Goal: Task Accomplishment & Management: Use online tool/utility

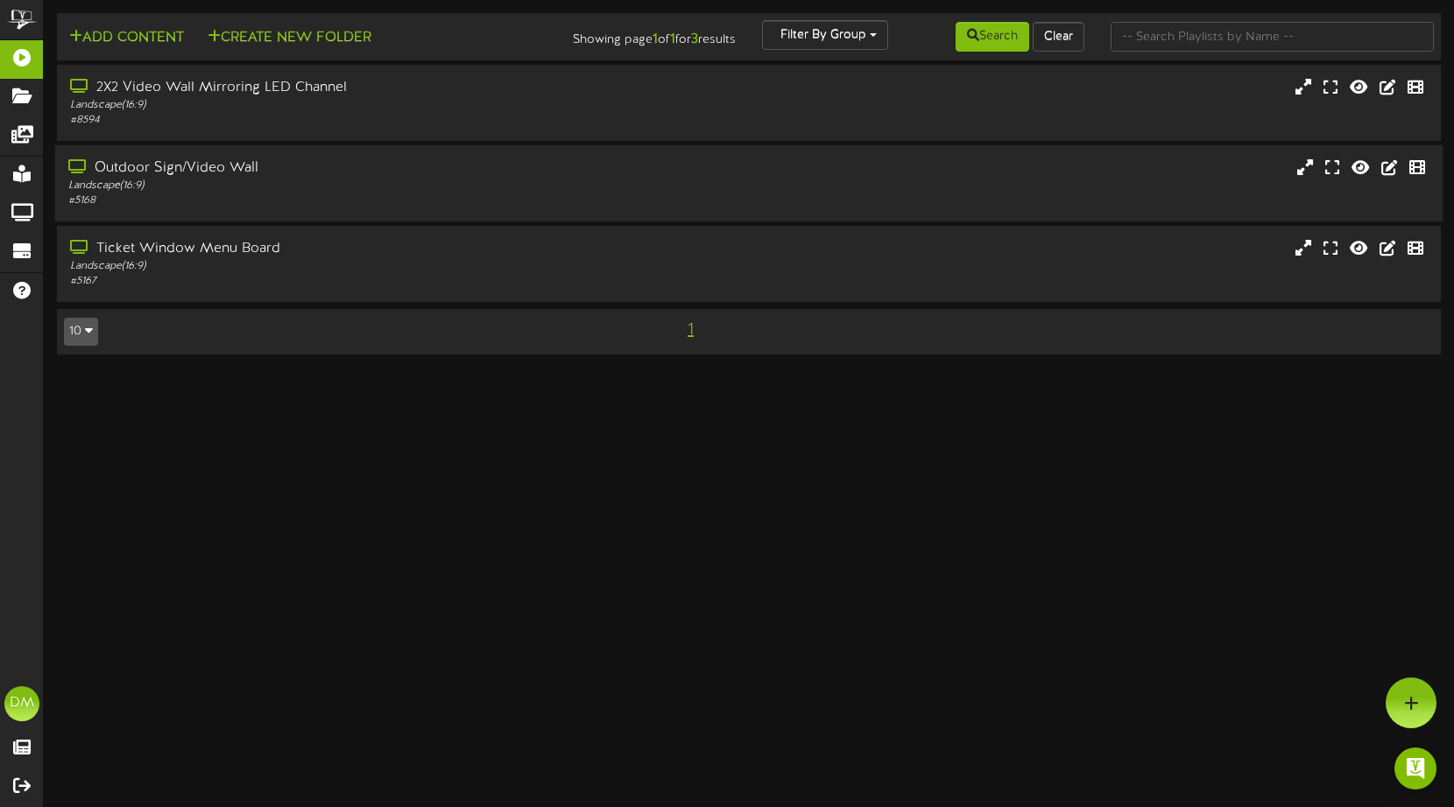
click at [375, 164] on div "Outdoor Sign/Video Wall" at bounding box center [344, 169] width 552 height 20
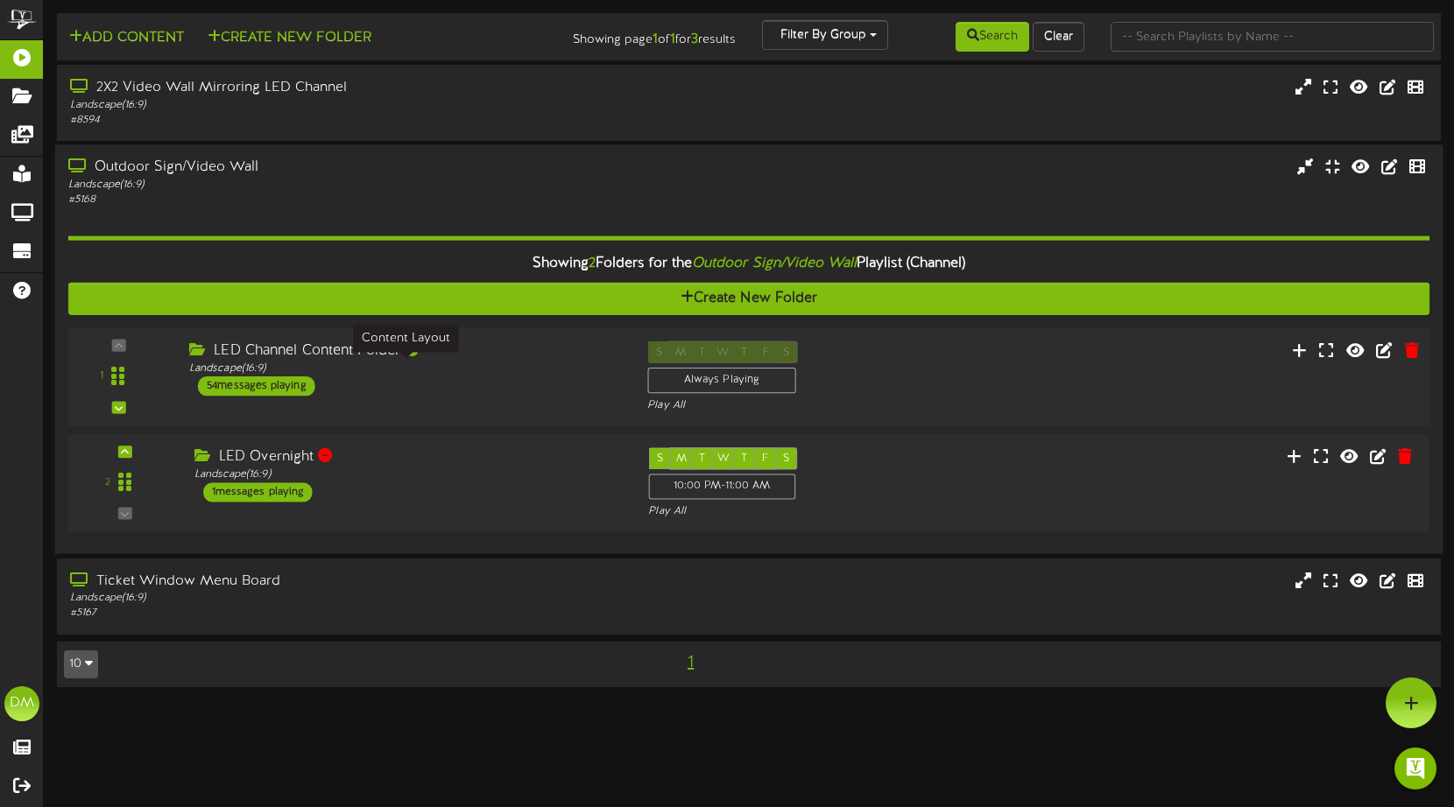
click at [316, 363] on div "Landscape ( 16:9 )" at bounding box center [405, 369] width 432 height 15
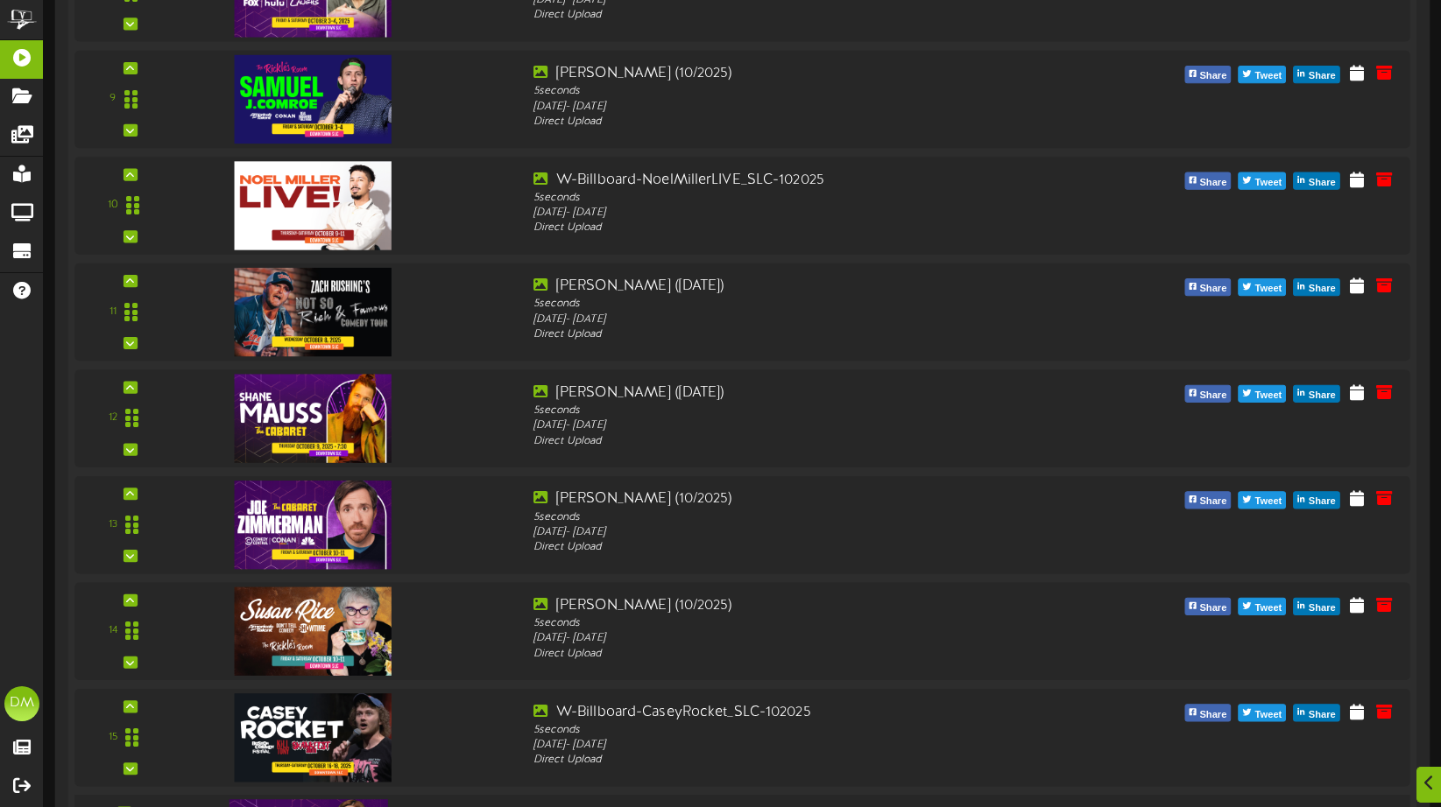
scroll to position [1508, 0]
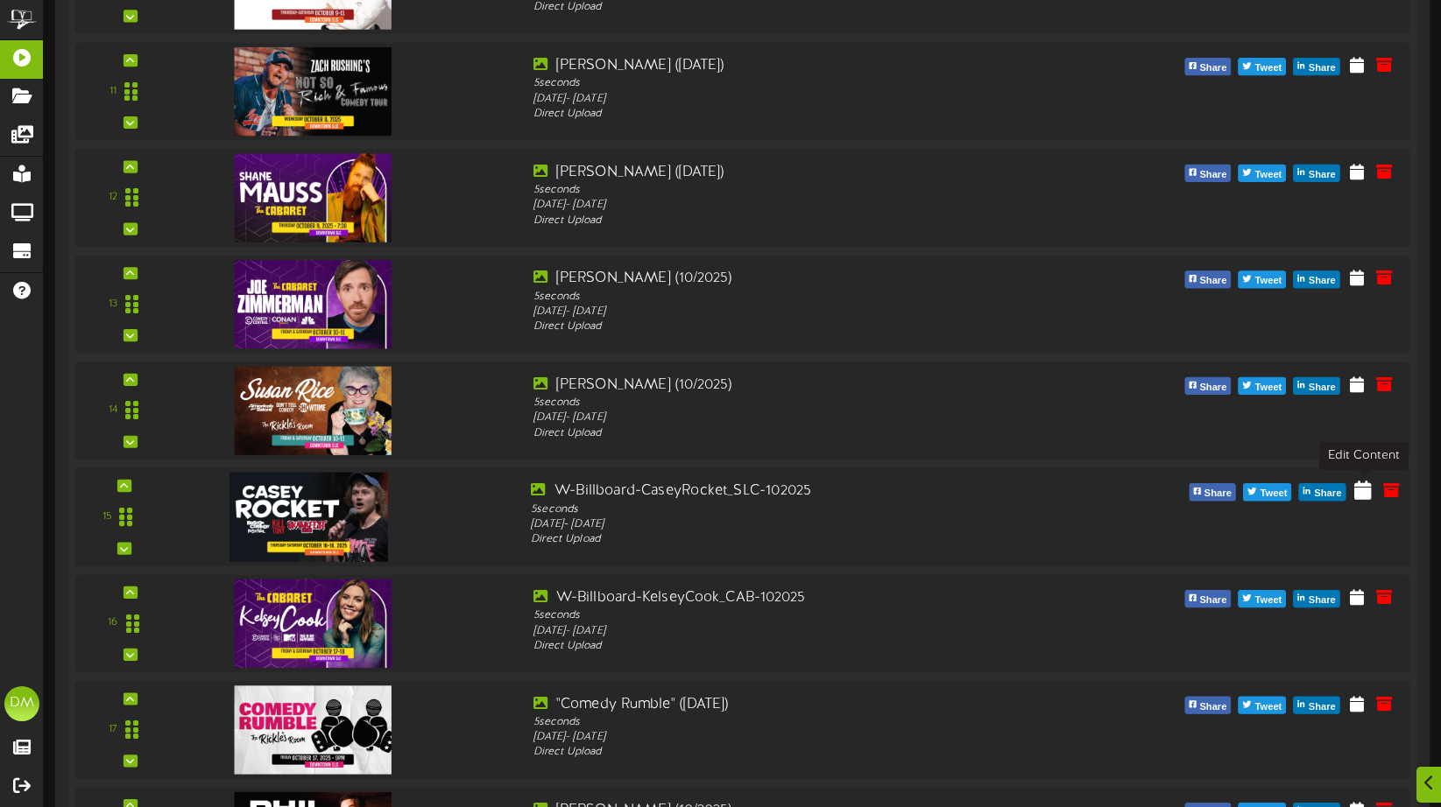
click at [1367, 493] on icon at bounding box center [1363, 489] width 18 height 19
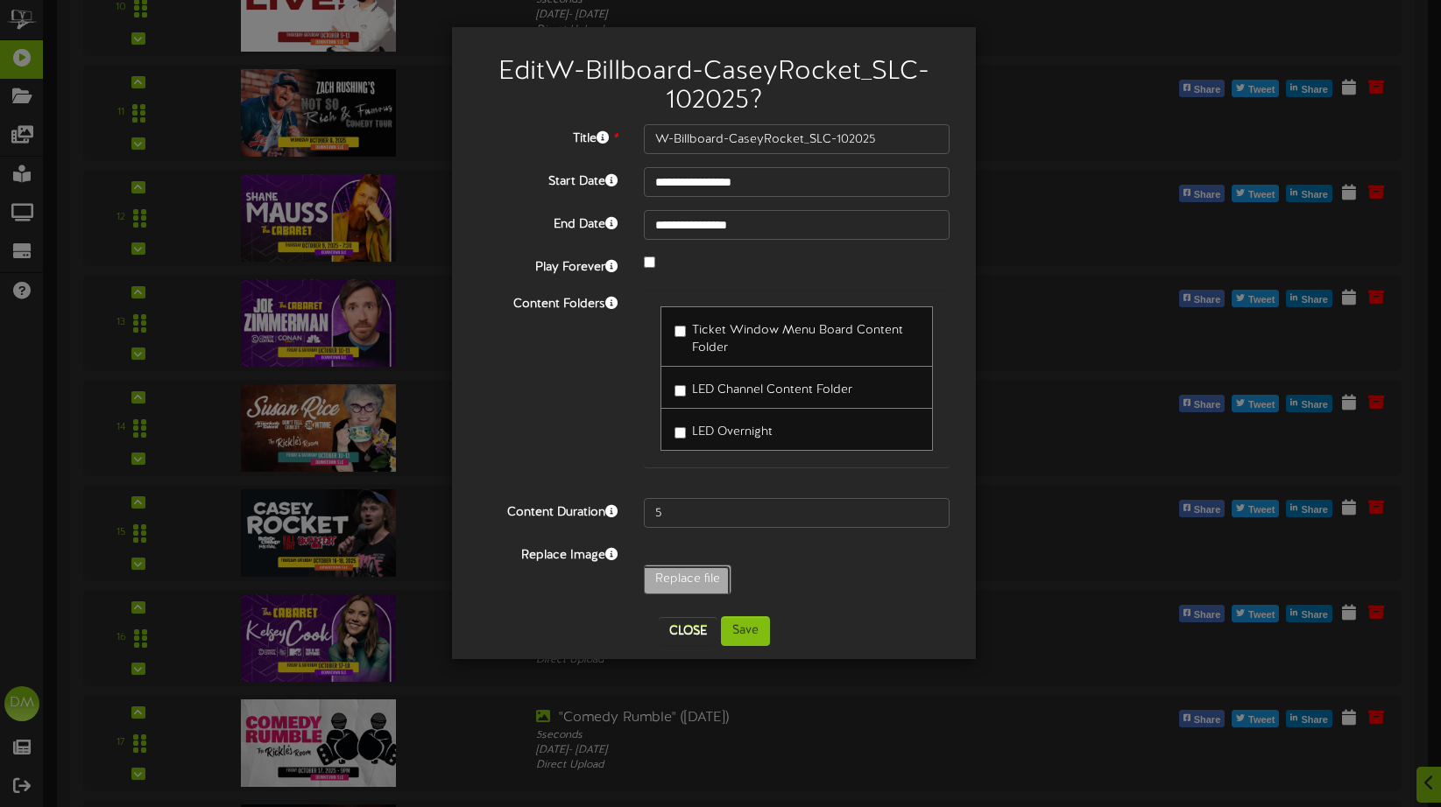
type input "**********"
click at [748, 625] on button "Save" at bounding box center [745, 632] width 49 height 30
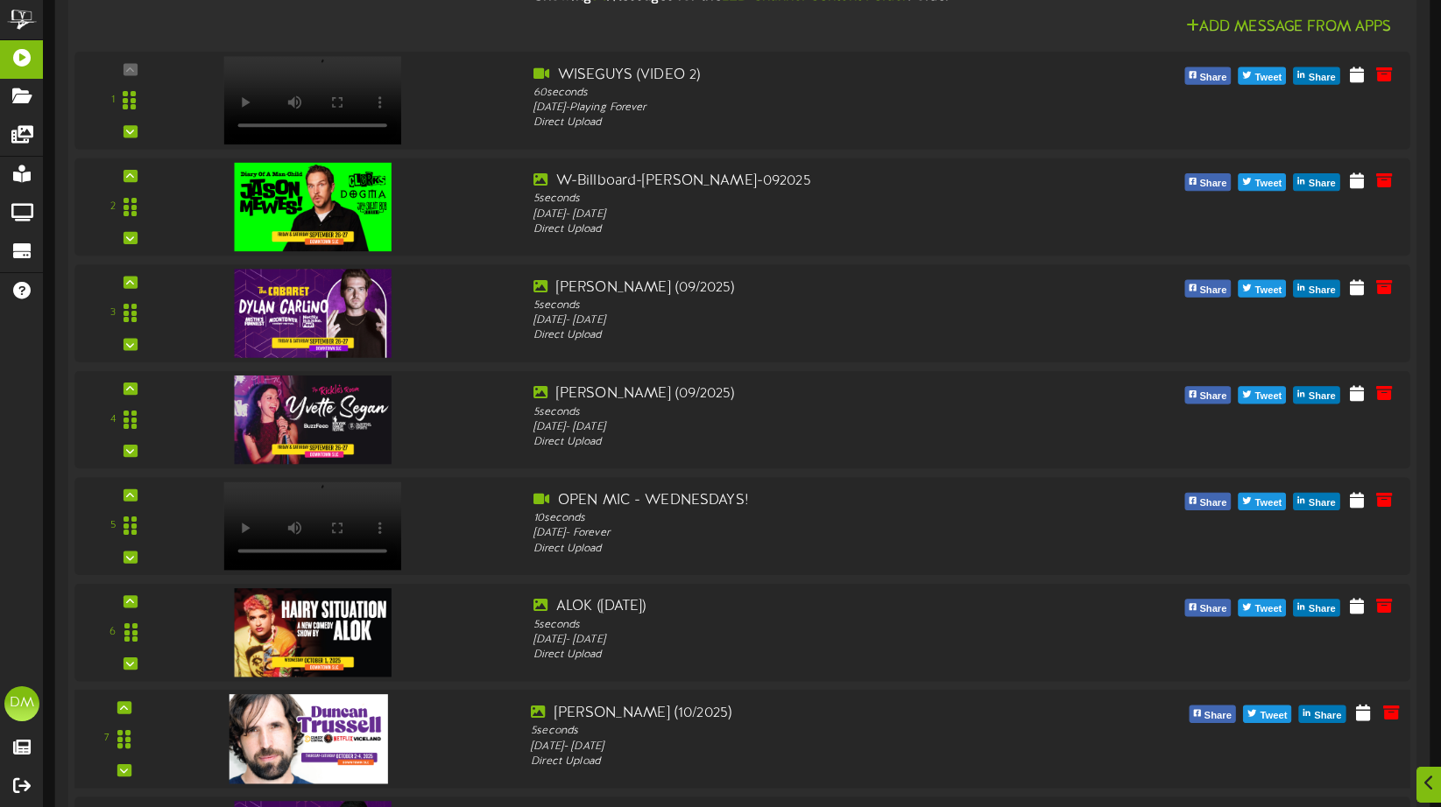
scroll to position [476, 0]
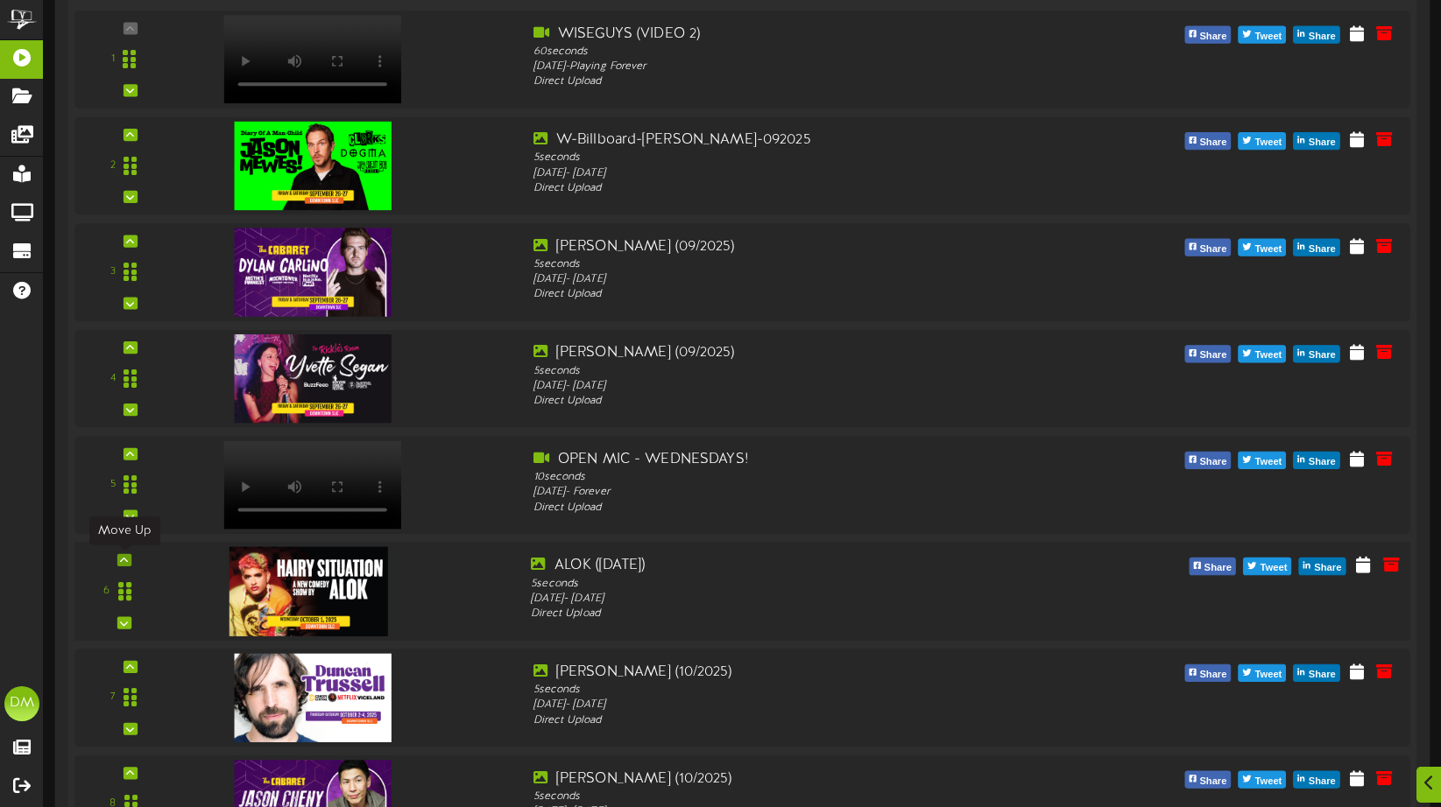
click at [120, 566] on div at bounding box center [124, 560] width 14 height 12
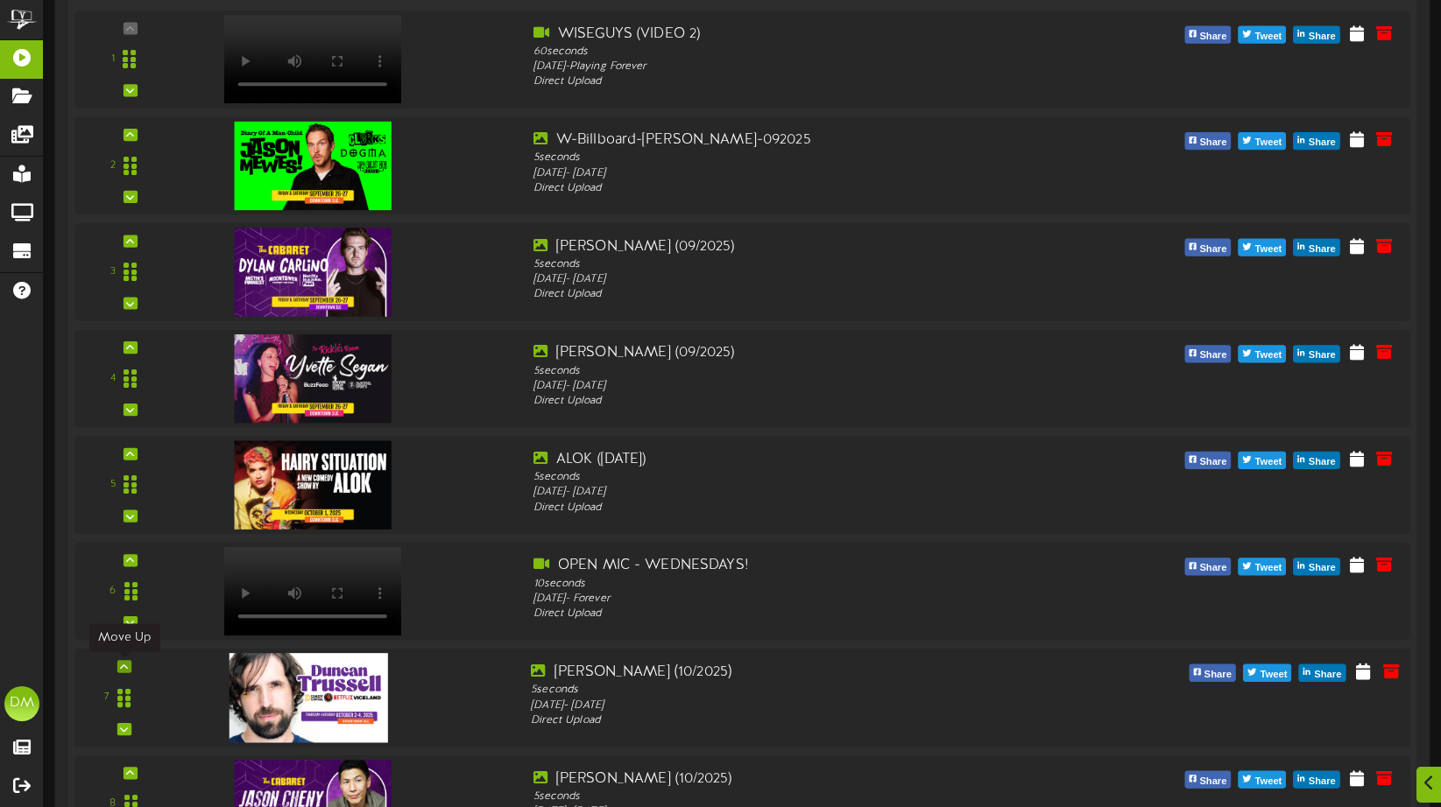
click at [128, 670] on div at bounding box center [124, 666] width 14 height 12
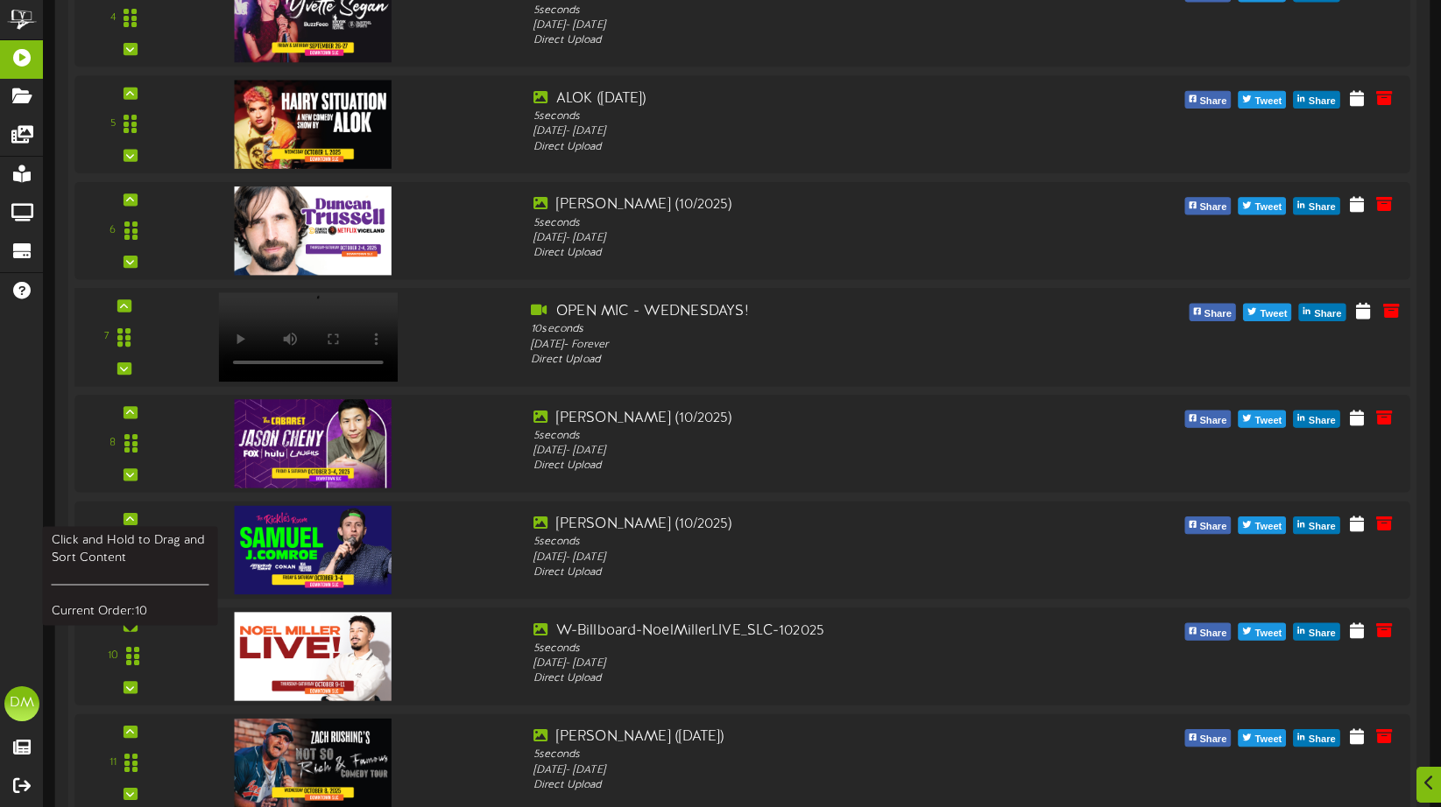
scroll to position [852, 0]
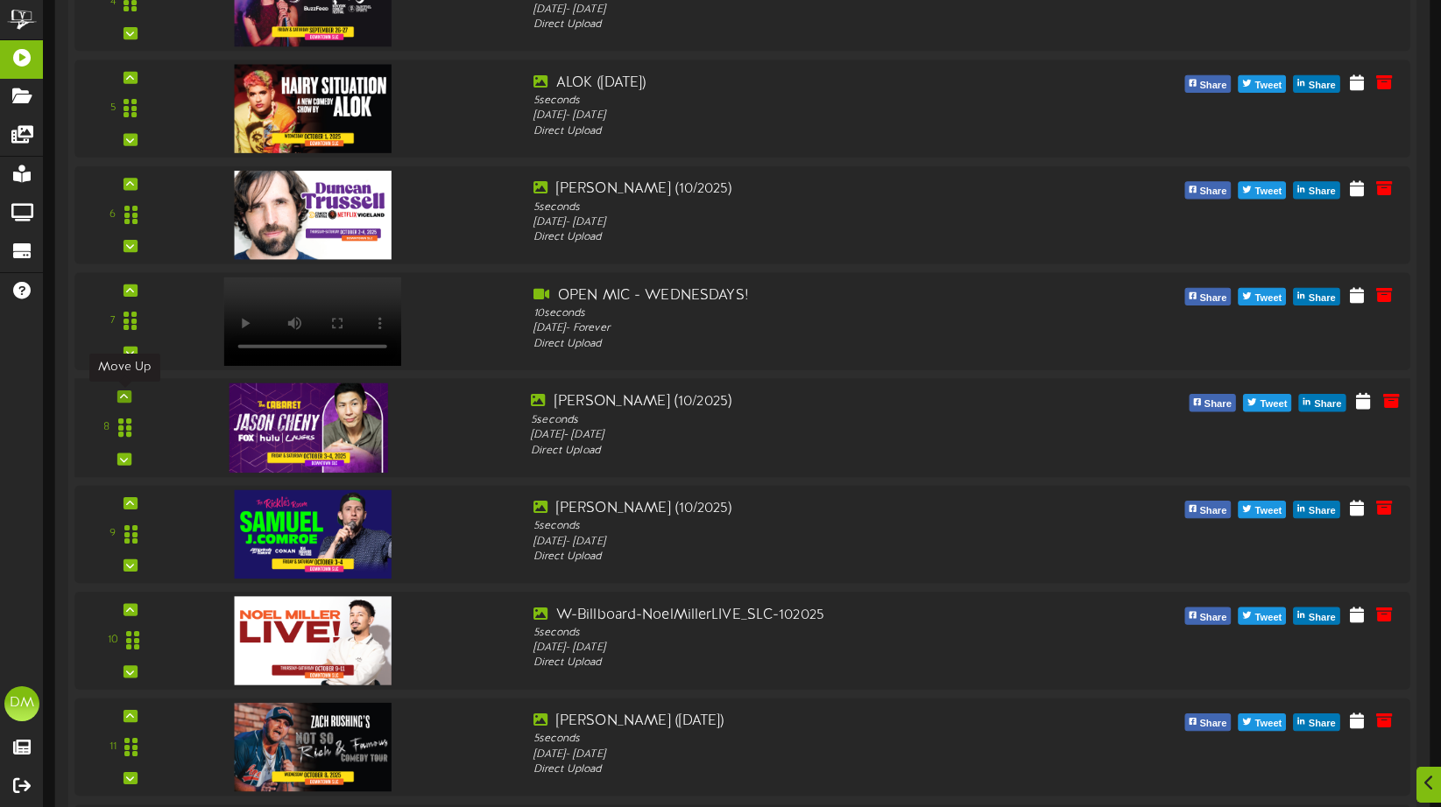
click at [124, 398] on icon at bounding box center [124, 396] width 8 height 9
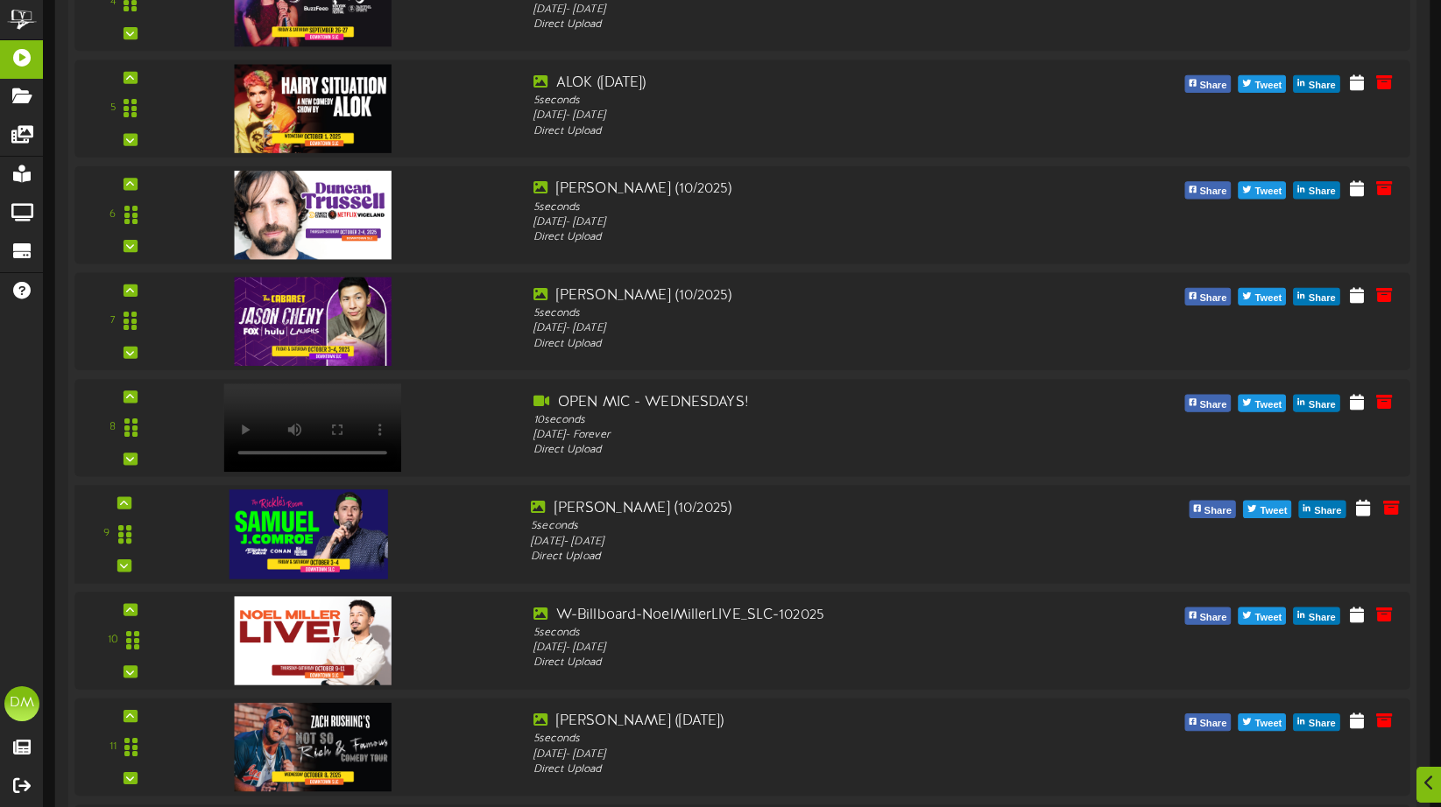
click at [131, 501] on div "9" at bounding box center [124, 534] width 86 height 72
click at [123, 504] on icon at bounding box center [124, 502] width 8 height 9
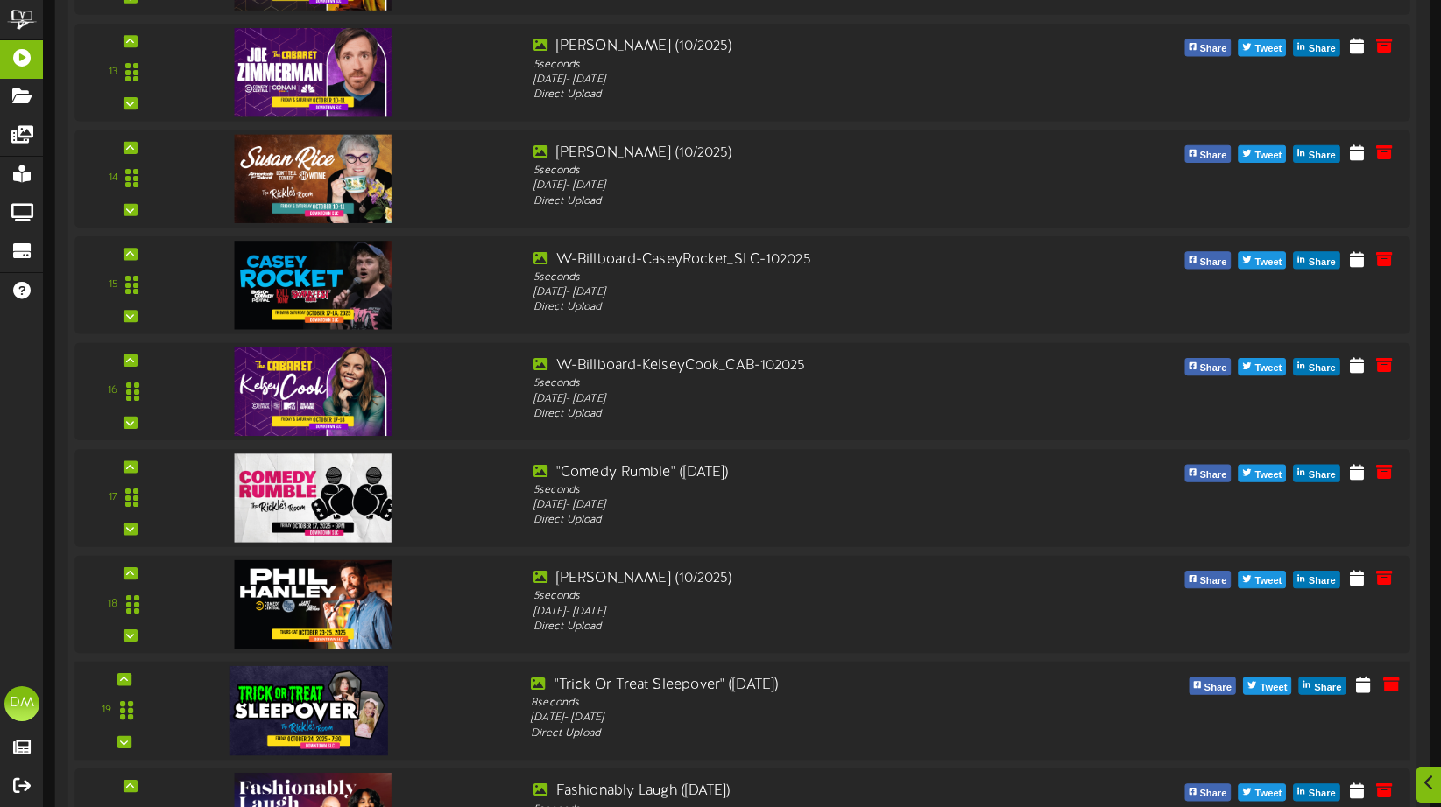
scroll to position [1742, 0]
